Goal: Task Accomplishment & Management: Complete application form

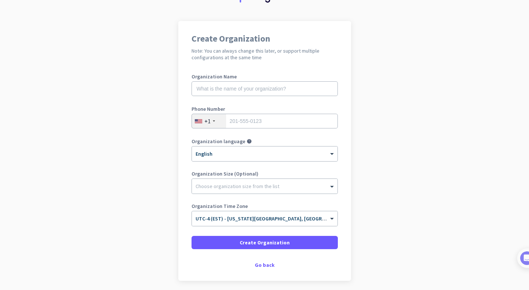
scroll to position [41, 0]
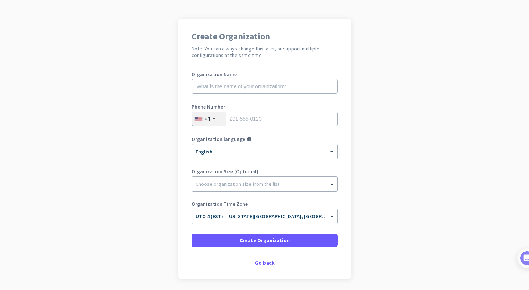
click at [207, 78] on div "Organization Name" at bounding box center [265, 86] width 146 height 29
click at [207, 92] on input "text" at bounding box center [265, 86] width 146 height 15
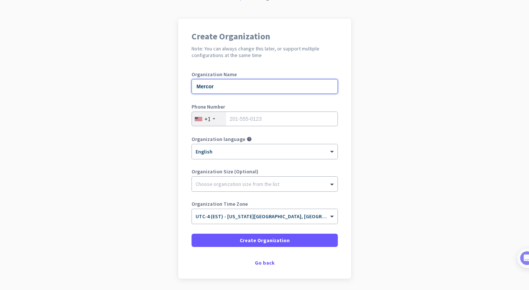
type input "Mercor"
click at [235, 123] on input "tel" at bounding box center [265, 118] width 146 height 15
type input "4077058462"
click at [285, 184] on div at bounding box center [265, 181] width 146 height 7
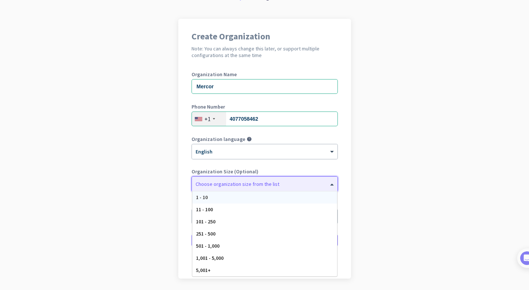
click at [294, 165] on div "Organization language help × English" at bounding box center [265, 150] width 146 height 29
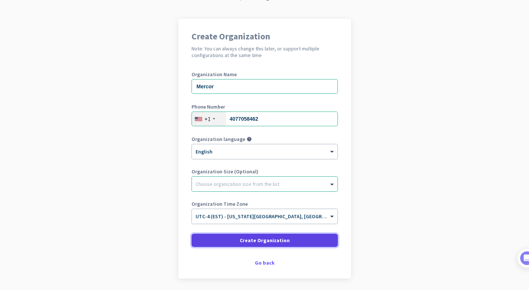
click at [274, 236] on span "Create Organization" at bounding box center [265, 239] width 50 height 7
